Goal: Navigation & Orientation: Understand site structure

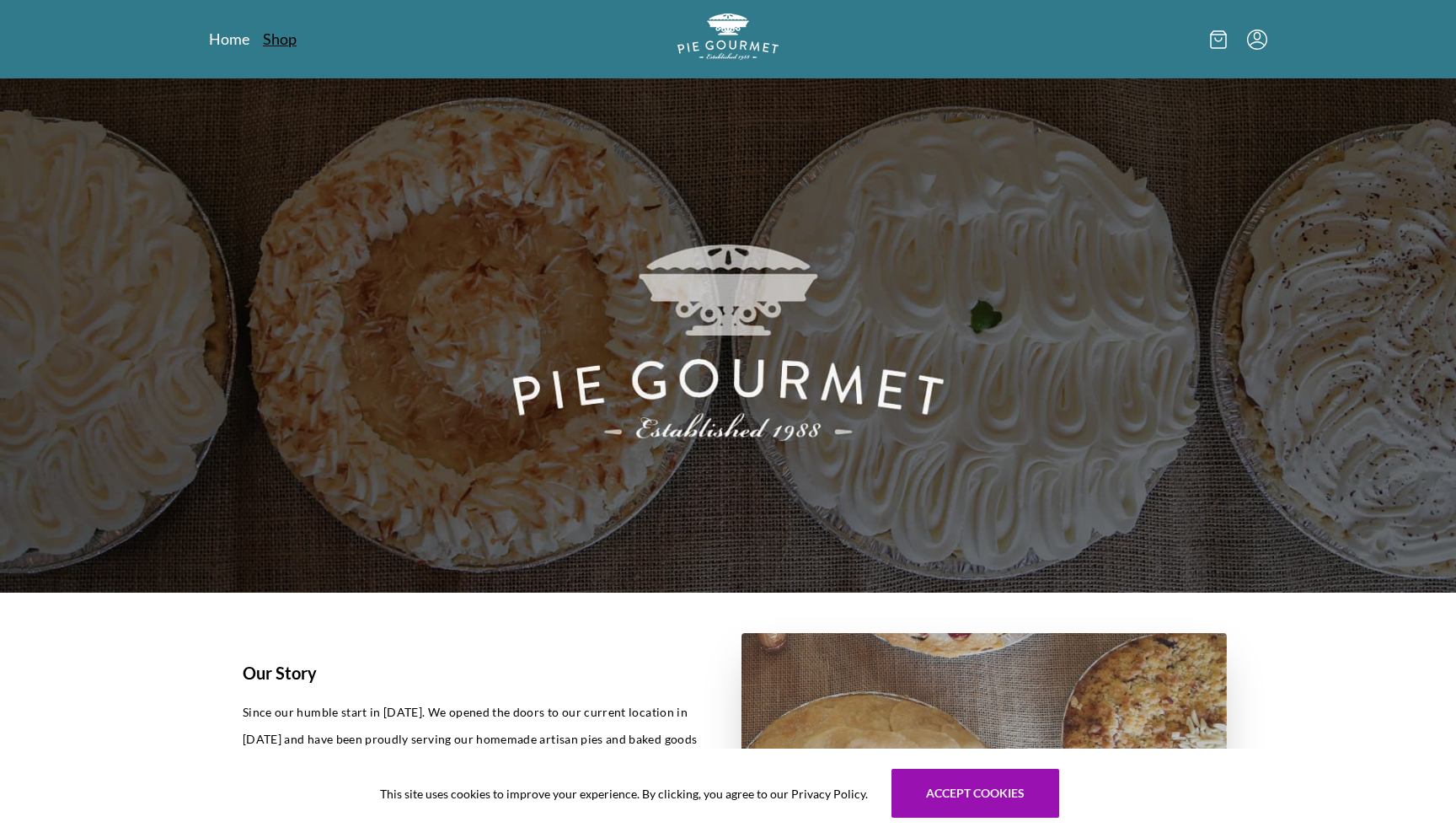
click at [270, 42] on link "Shop" at bounding box center [279, 38] width 34 height 20
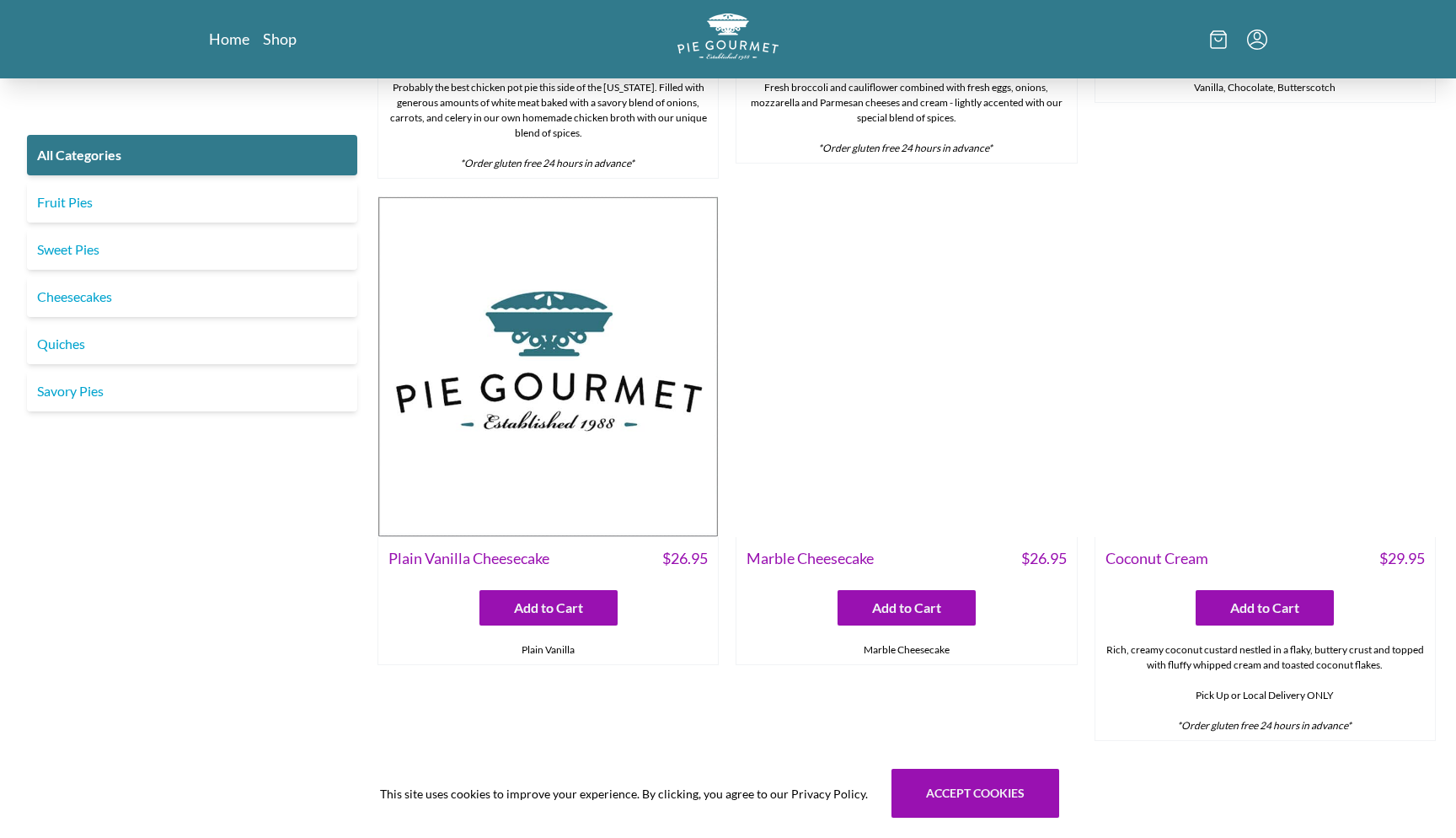
scroll to position [3086, 0]
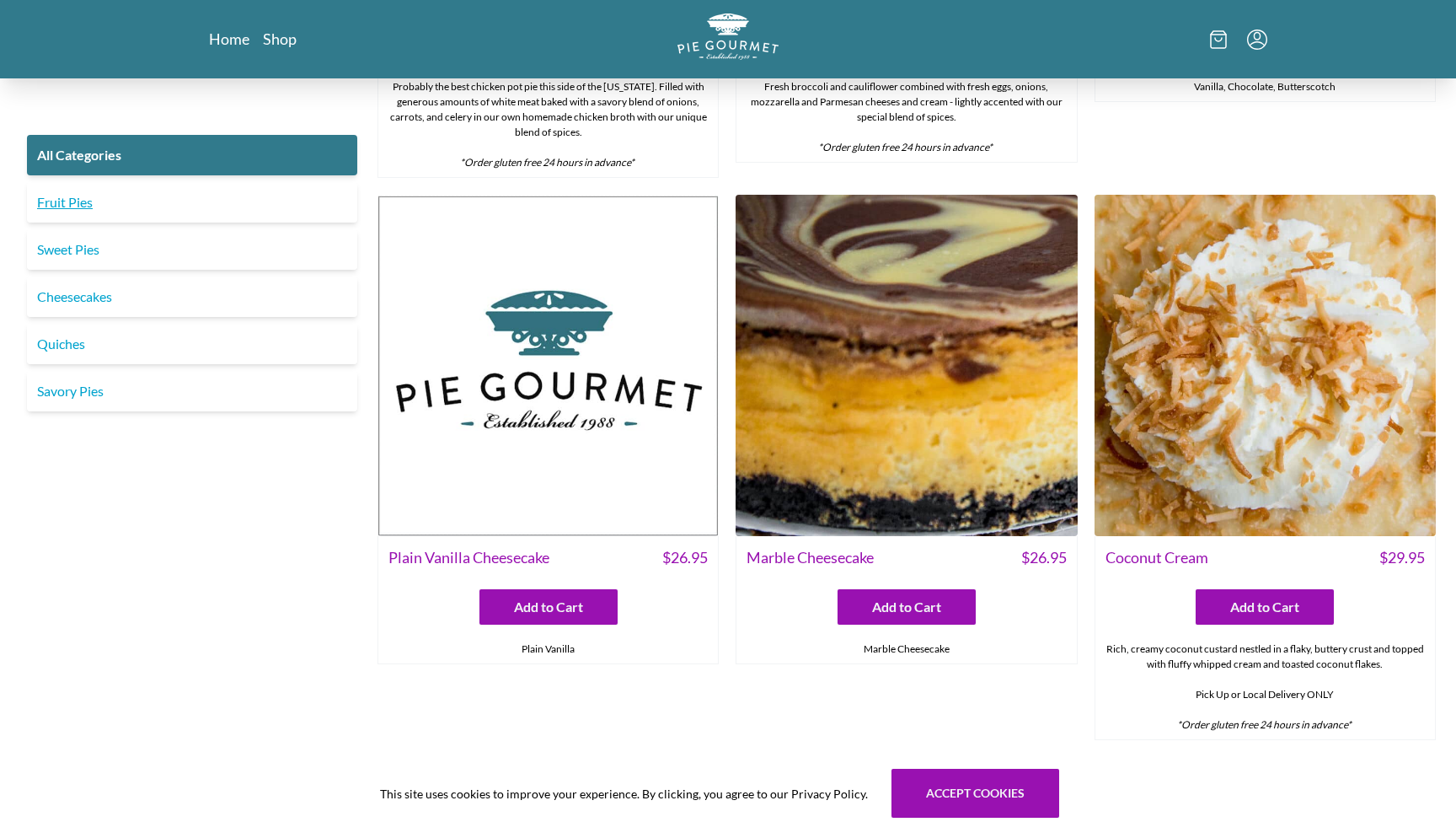
click at [76, 199] on link "Fruit Pies" at bounding box center [192, 202] width 331 height 40
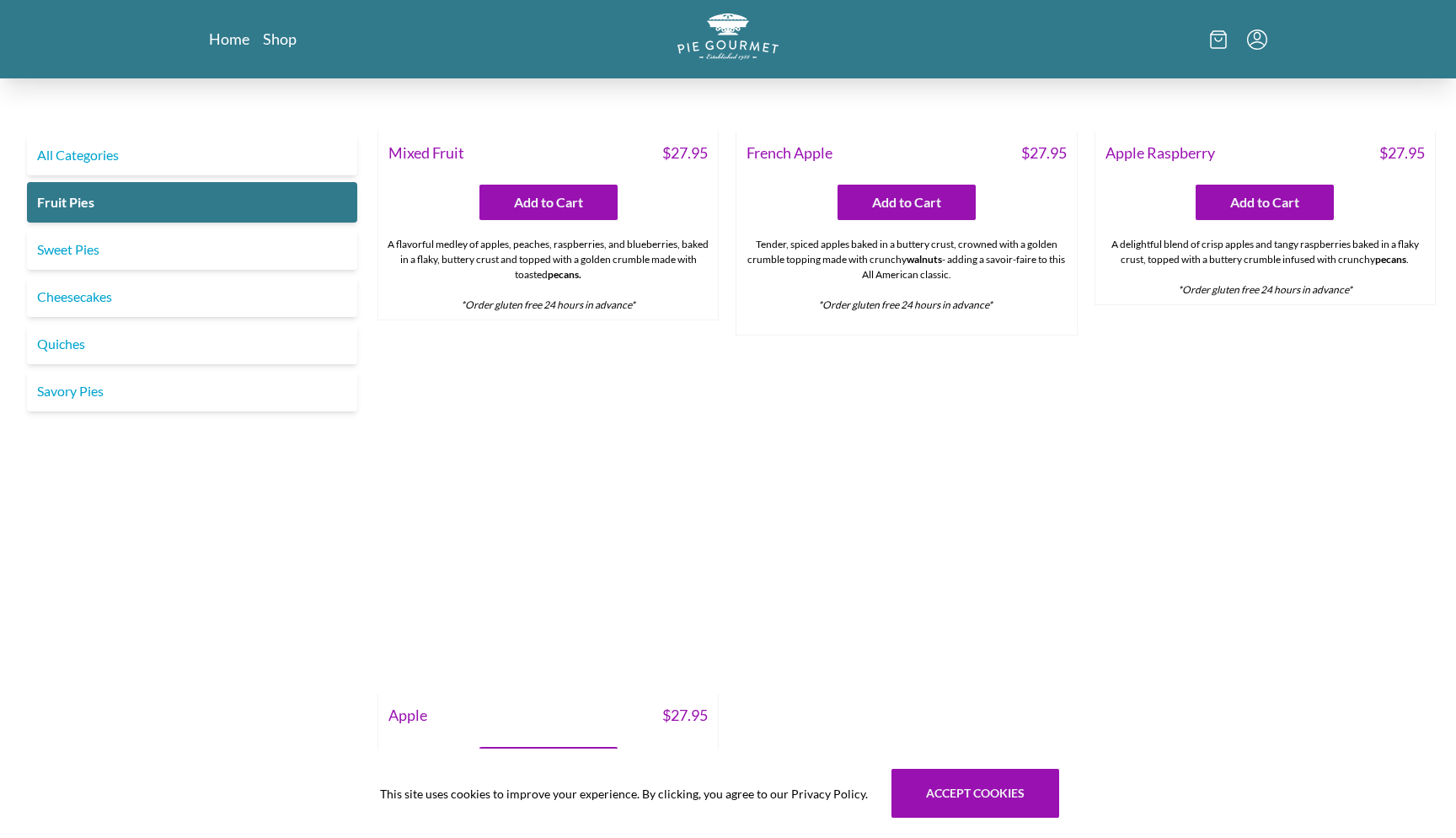
scroll to position [1413, 0]
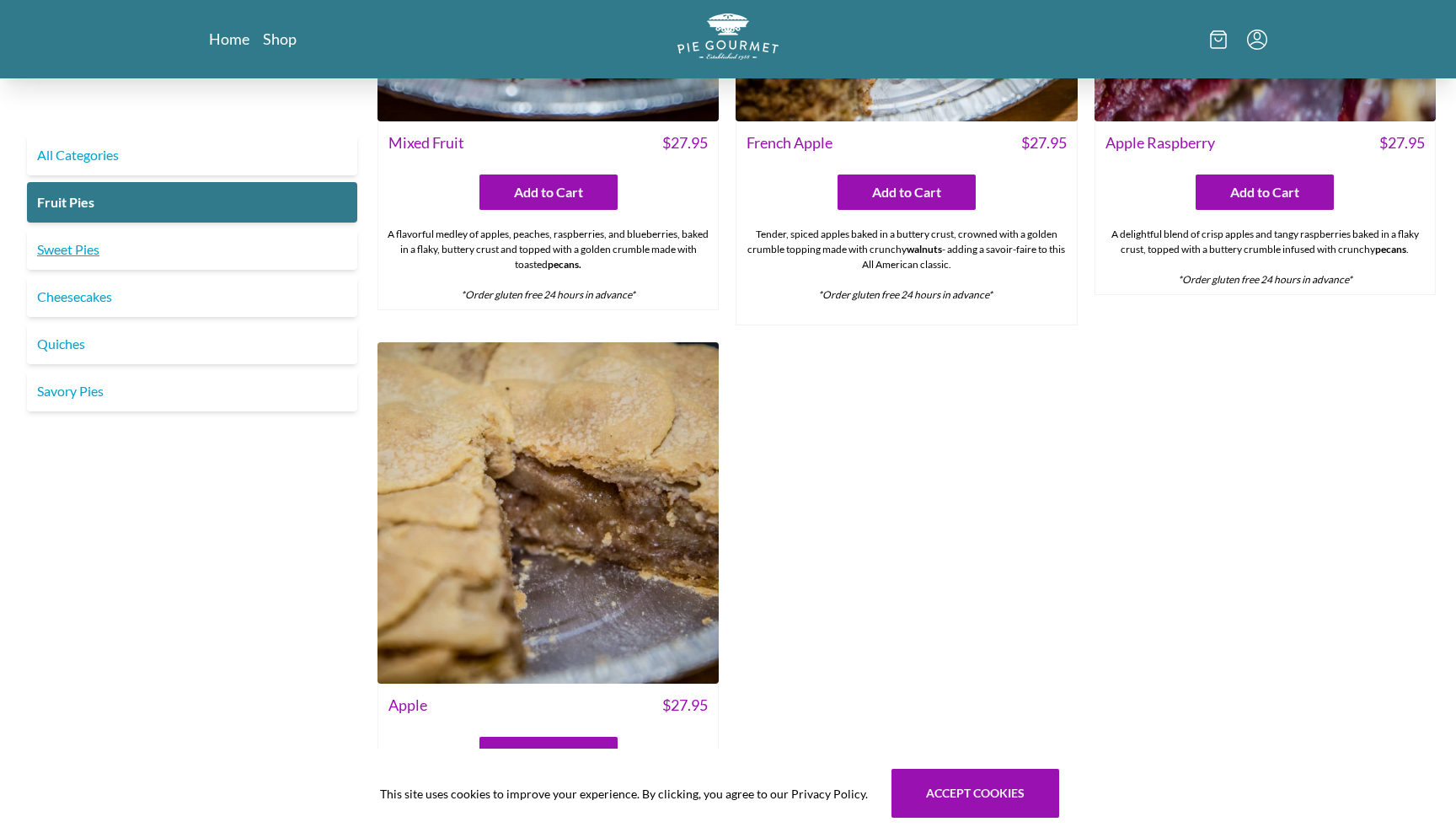
click at [100, 251] on link "Sweet Pies" at bounding box center [192, 249] width 331 height 40
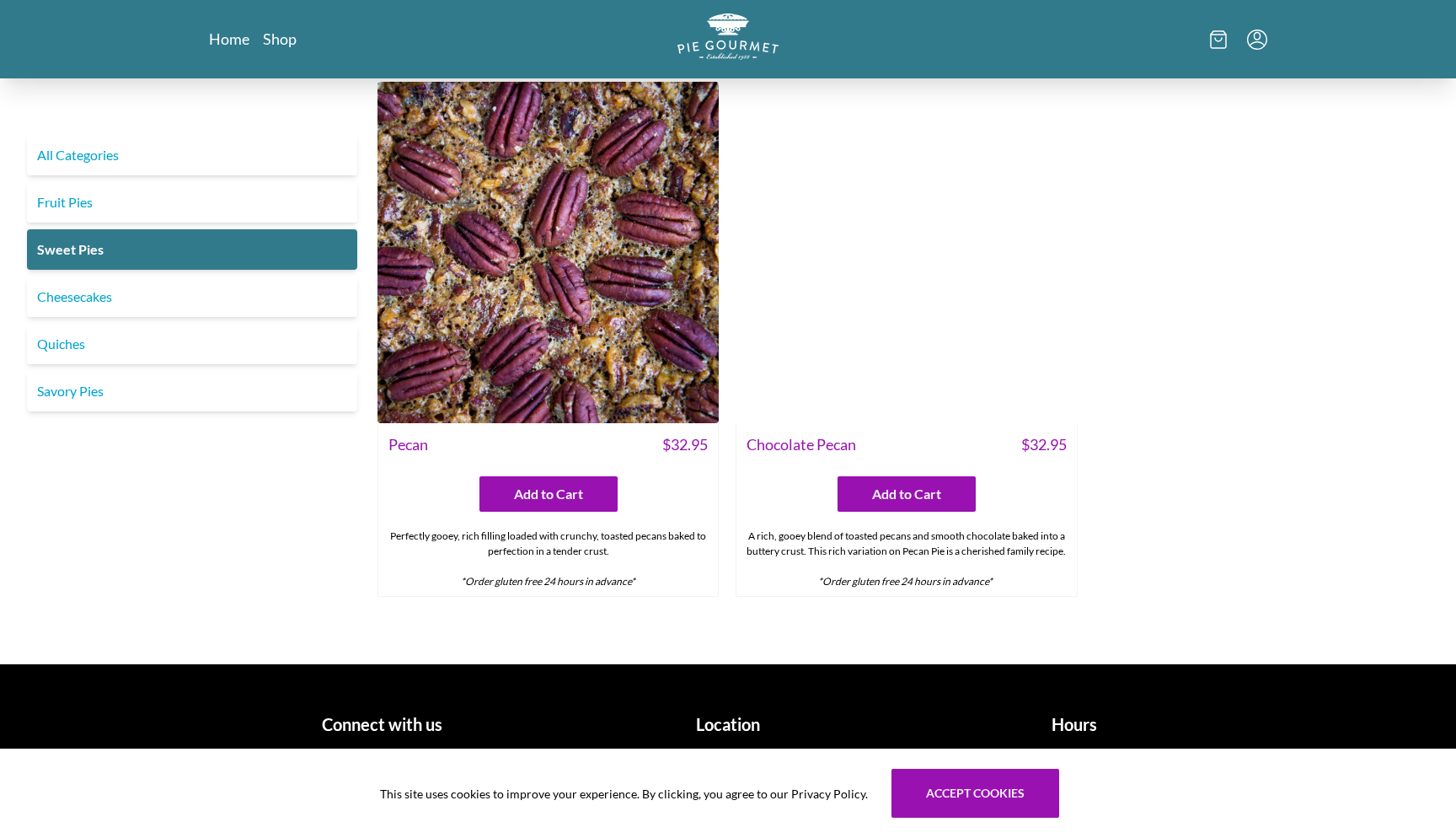
scroll to position [1156, 0]
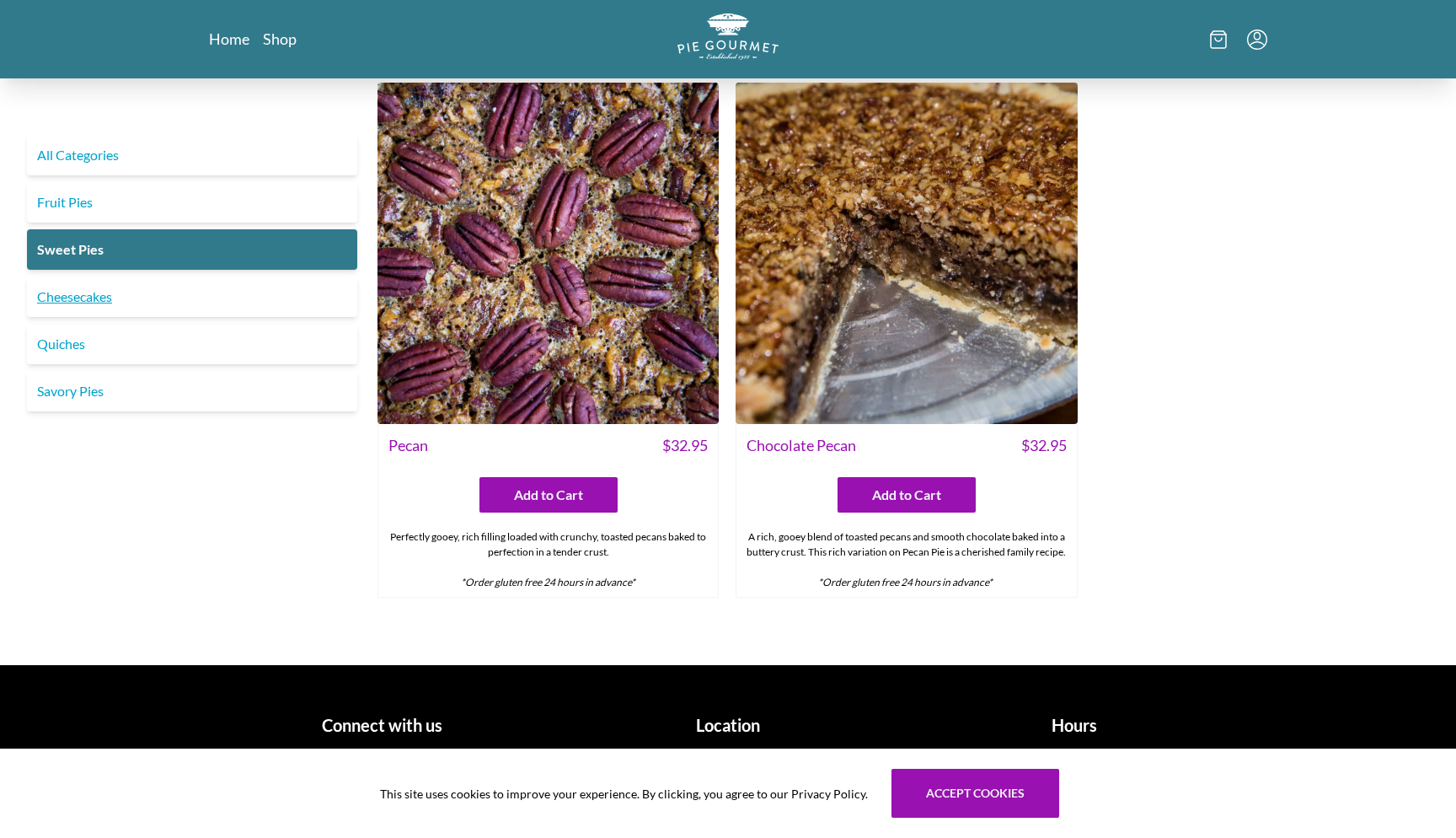
click at [66, 307] on link "Cheesecakes" at bounding box center [192, 296] width 331 height 40
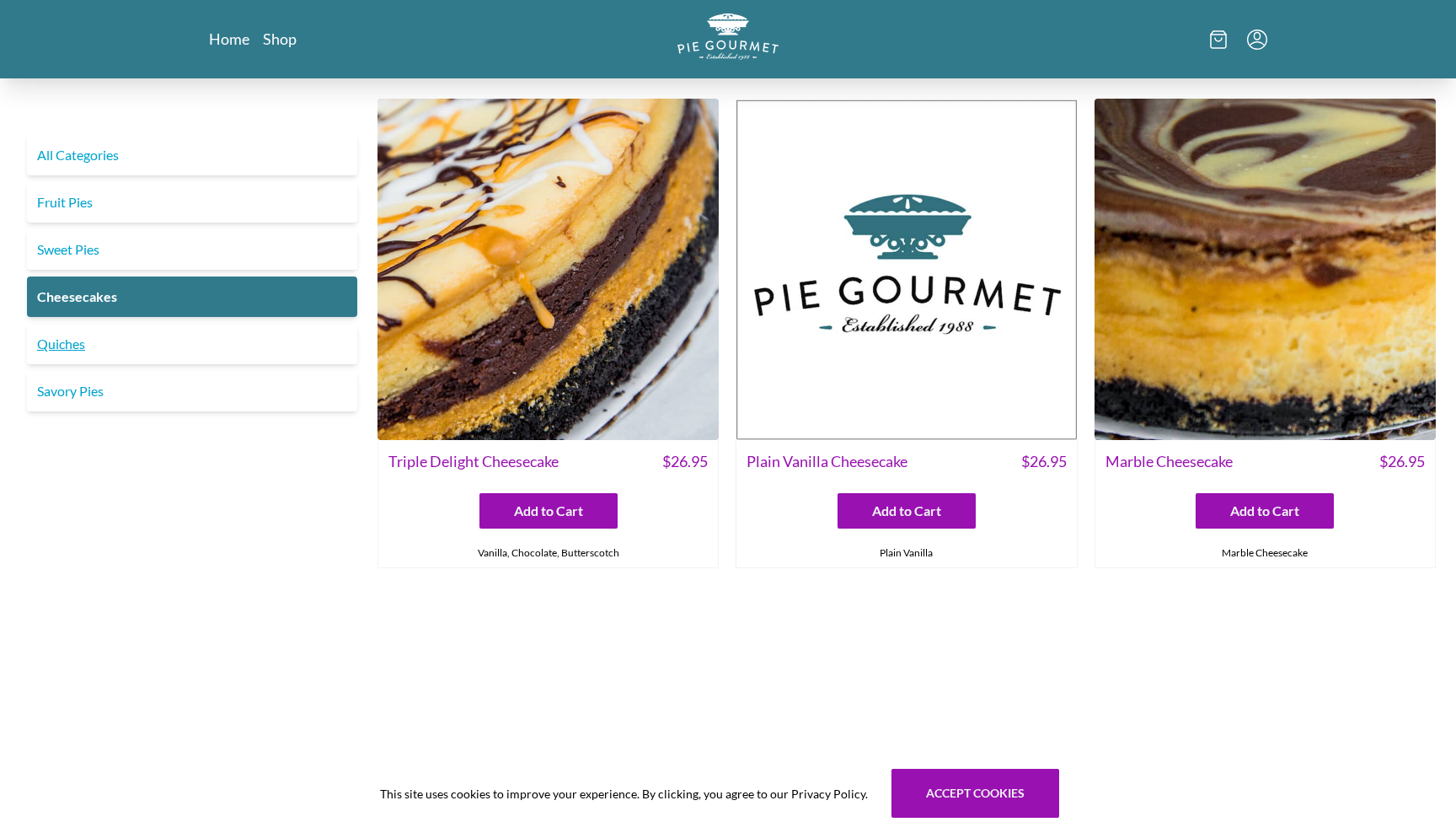
click at [45, 352] on link "Quiches" at bounding box center [192, 344] width 331 height 40
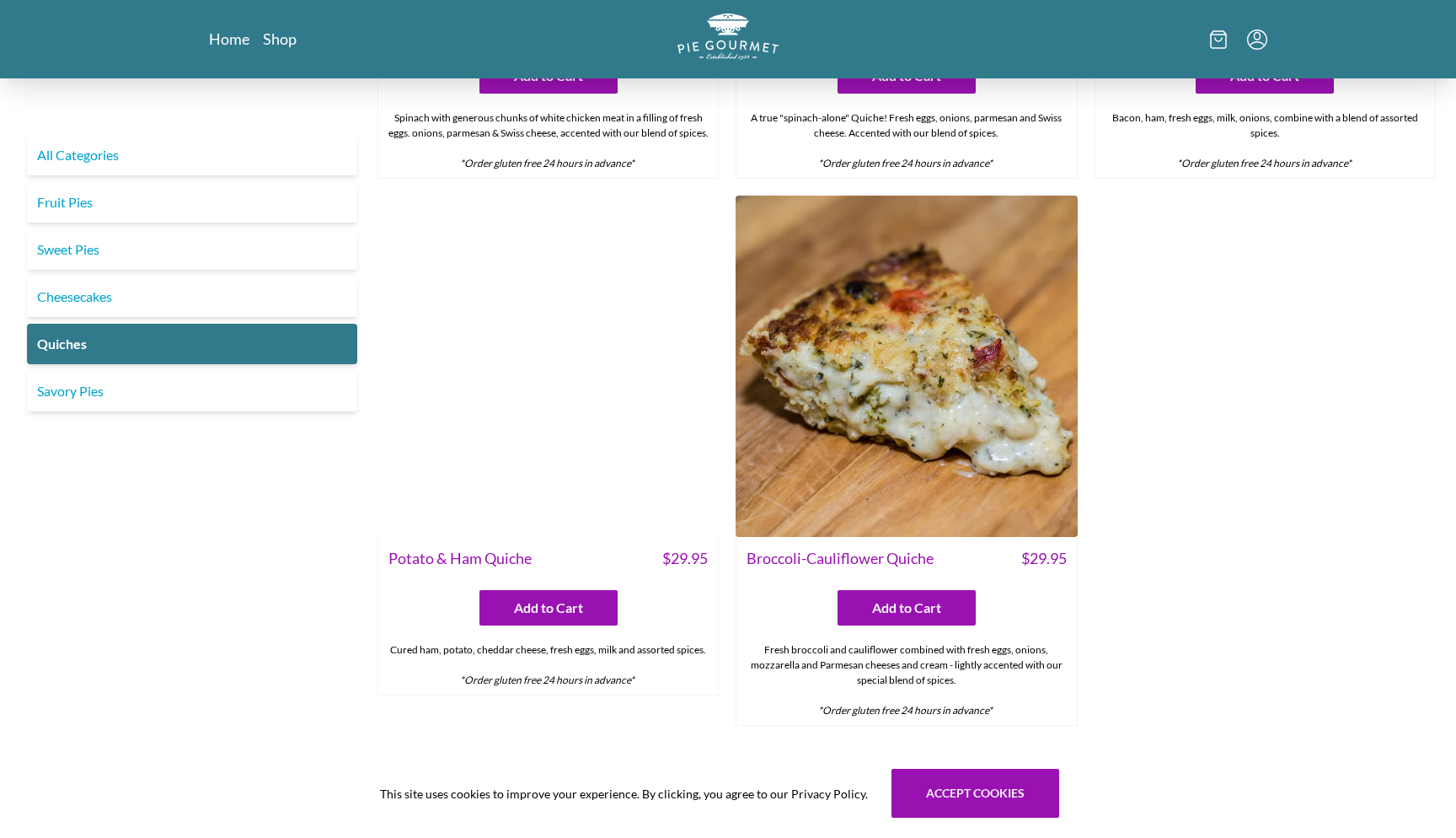
scroll to position [992, 0]
